Goal: Transaction & Acquisition: Purchase product/service

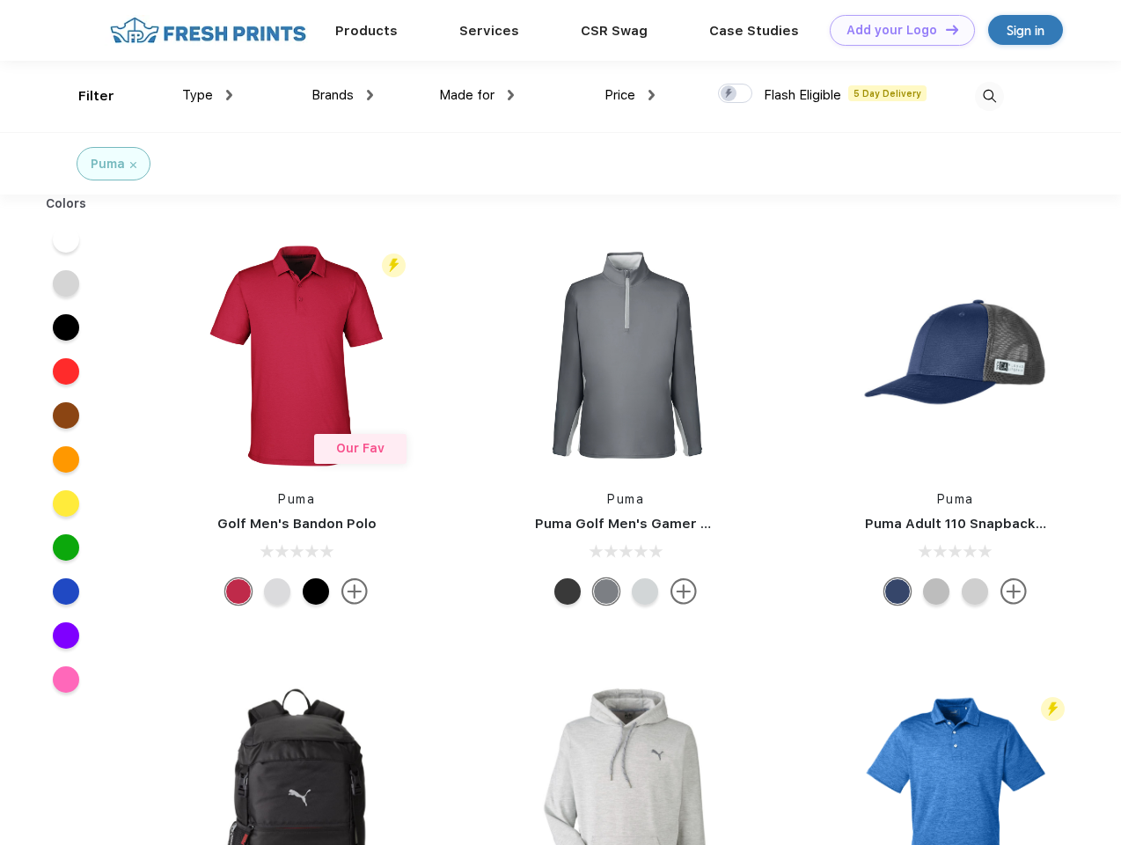
click at [896, 30] on link "Add your Logo Design Tool" at bounding box center [902, 30] width 145 height 31
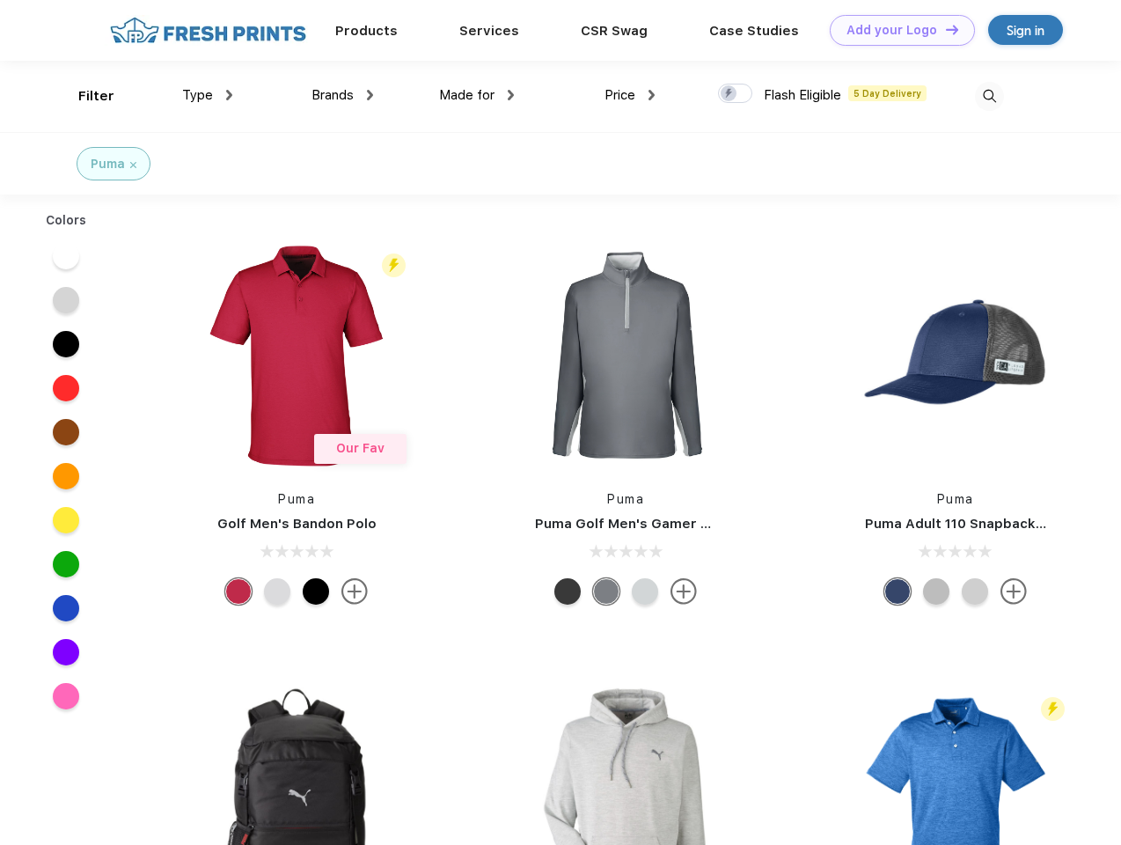
click at [0, 0] on div "Design Tool" at bounding box center [0, 0] width 0 height 0
click at [944, 29] on link "Add your Logo Design Tool" at bounding box center [902, 30] width 145 height 31
click at [84, 96] on div "Filter" at bounding box center [96, 96] width 36 height 20
click at [208, 95] on span "Type" at bounding box center [197, 95] width 31 height 16
click at [342, 95] on span "Brands" at bounding box center [333, 95] width 42 height 16
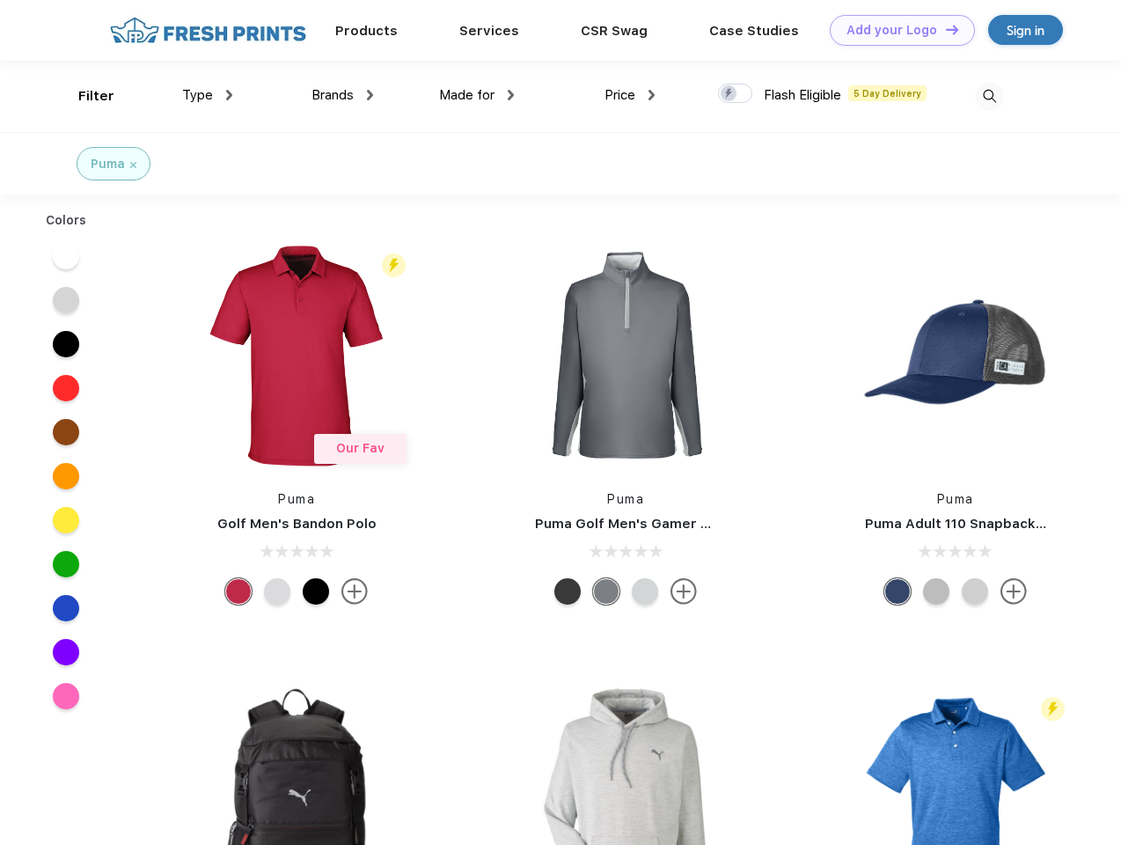
click at [477, 95] on span "Made for" at bounding box center [466, 95] width 55 height 16
click at [630, 95] on span "Price" at bounding box center [620, 95] width 31 height 16
click at [736, 94] on div at bounding box center [735, 93] width 34 height 19
click at [730, 94] on input "checkbox" at bounding box center [723, 88] width 11 height 11
click at [989, 96] on img at bounding box center [989, 96] width 29 height 29
